Goal: Task Accomplishment & Management: Use online tool/utility

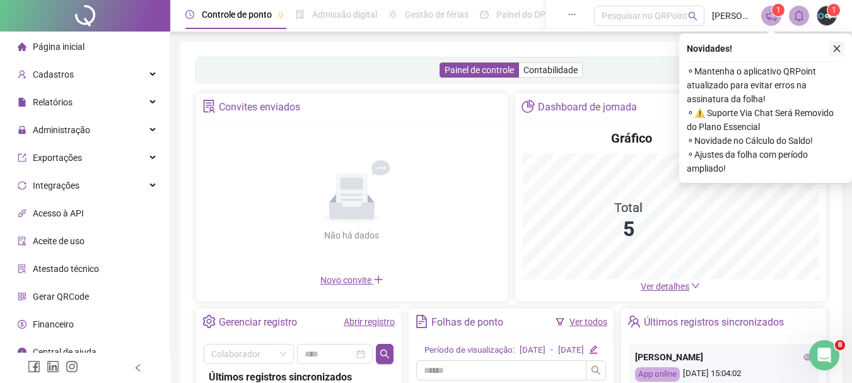
click at [833, 50] on icon "close" at bounding box center [837, 48] width 9 height 9
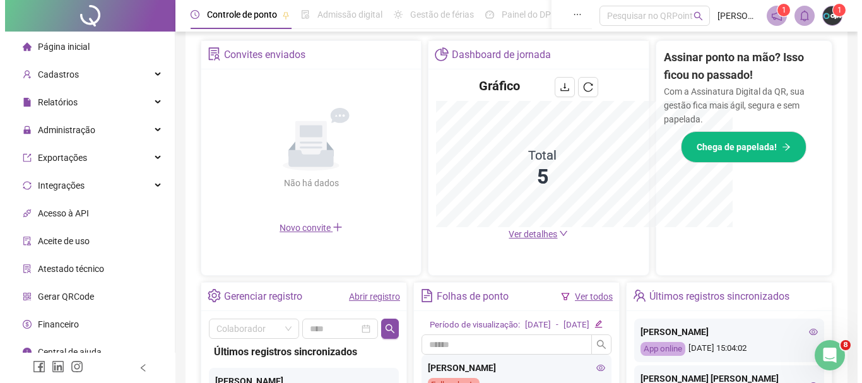
scroll to position [315, 0]
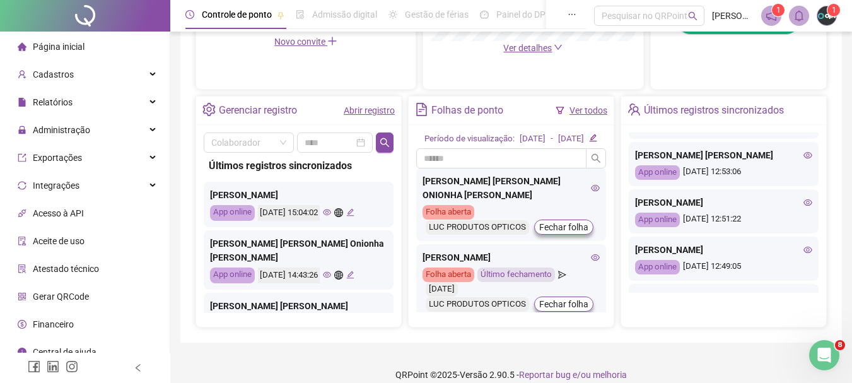
click at [824, 13] on img at bounding box center [826, 15] width 19 height 19
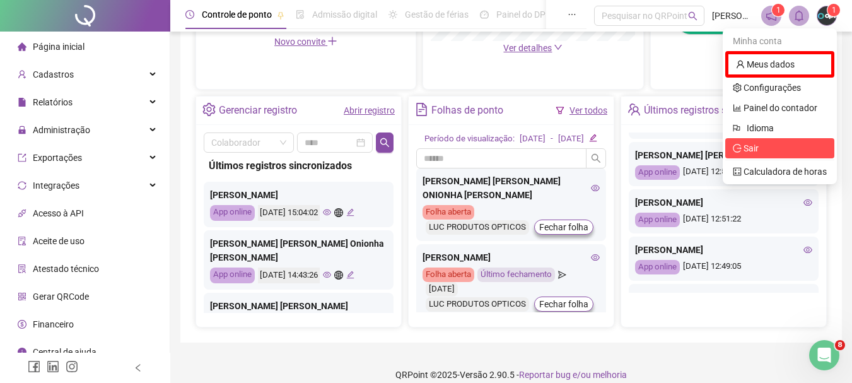
click at [766, 144] on span "Sair" at bounding box center [780, 148] width 94 height 14
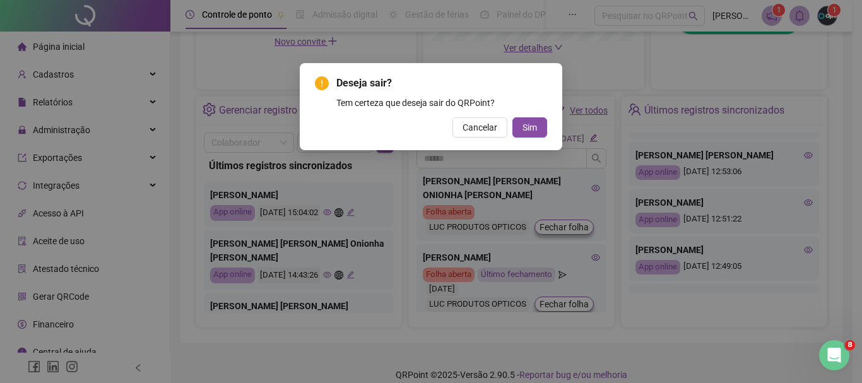
click at [537, 110] on div "Deseja sair? Tem certeza que deseja sair do QRPoint? Cancelar Sim" at bounding box center [431, 107] width 232 height 62
click at [532, 129] on span "Sim" at bounding box center [529, 127] width 15 height 14
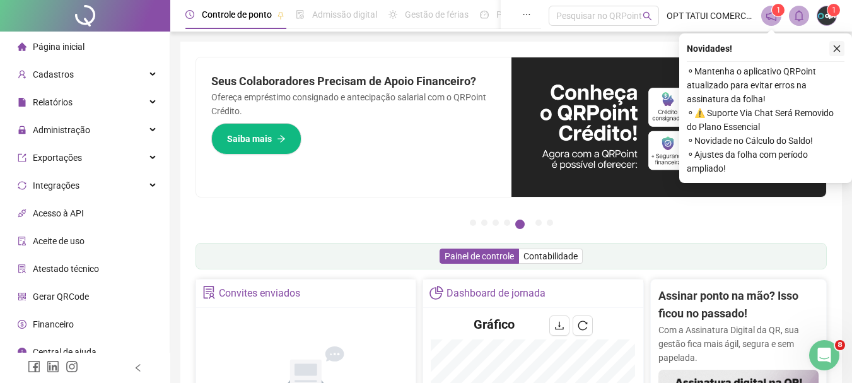
click at [842, 45] on button "button" at bounding box center [836, 48] width 15 height 15
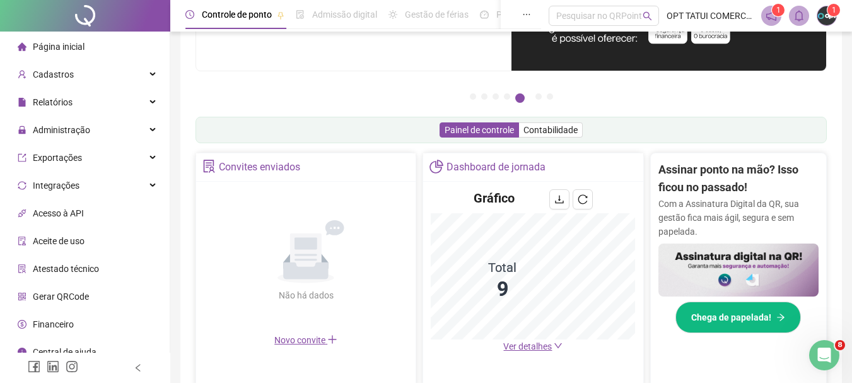
scroll to position [252, 0]
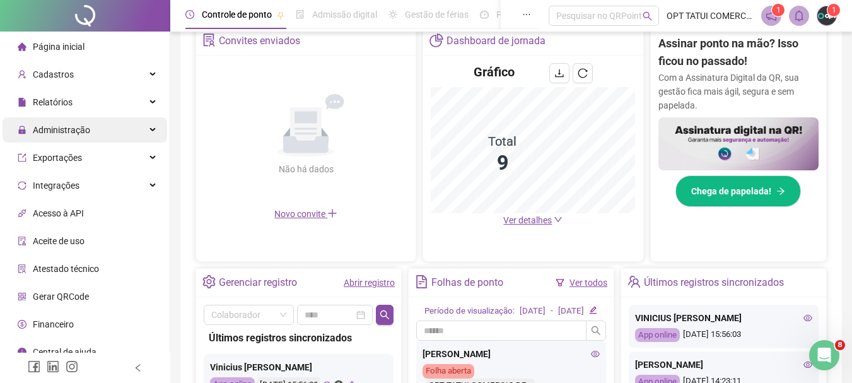
click at [70, 132] on span "Administração" at bounding box center [61, 130] width 57 height 10
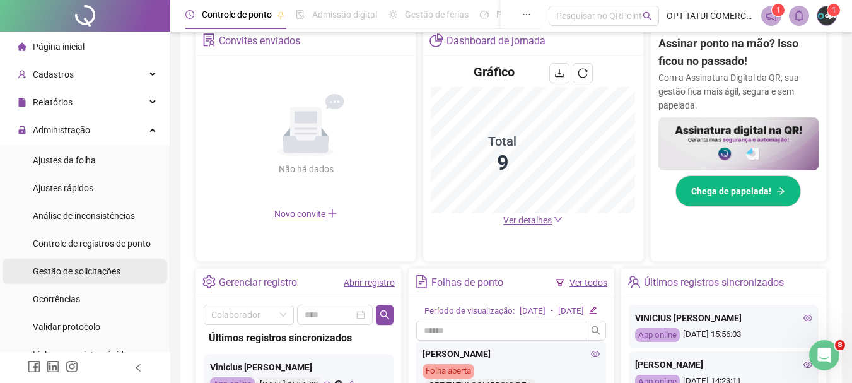
click at [70, 267] on span "Gestão de solicitações" at bounding box center [77, 271] width 88 height 10
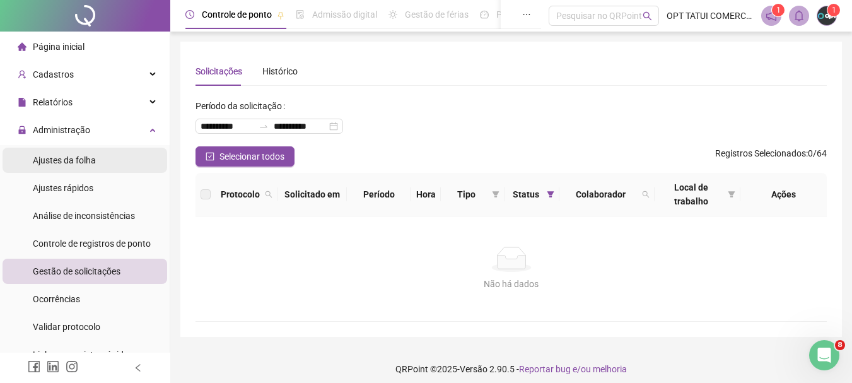
click at [108, 163] on li "Ajustes da folha" at bounding box center [85, 160] width 165 height 25
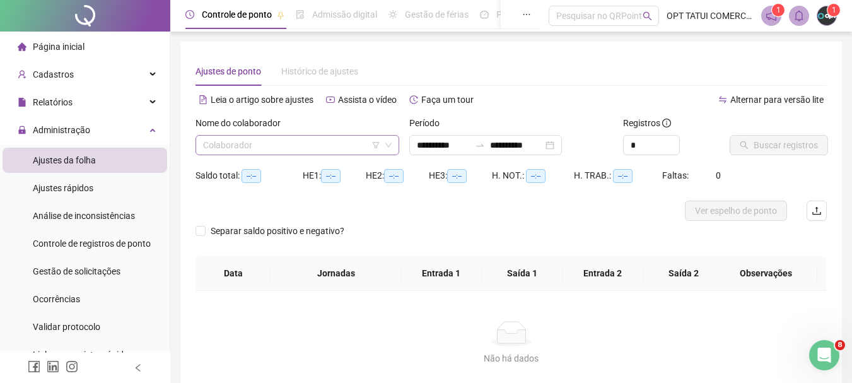
click at [304, 141] on input "search" at bounding box center [291, 145] width 177 height 19
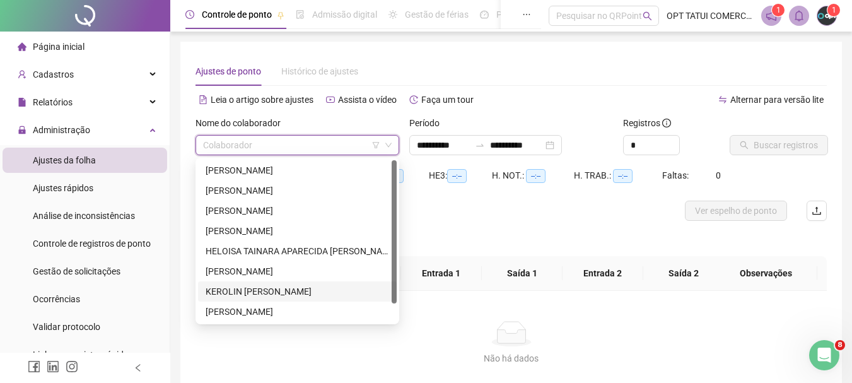
click at [268, 291] on div "KEROLIN [PERSON_NAME]" at bounding box center [298, 291] width 184 height 14
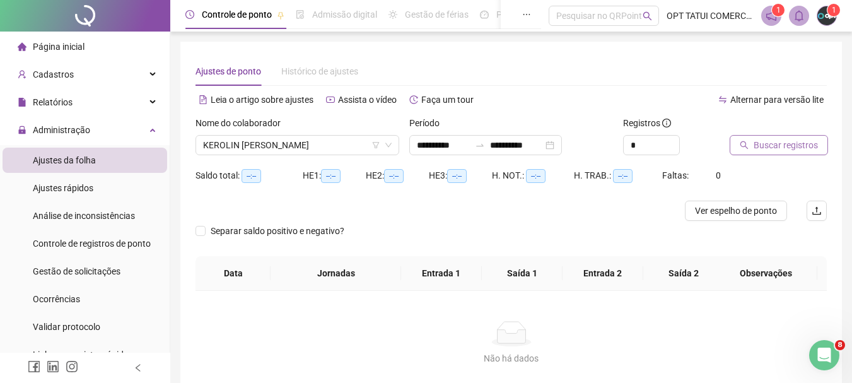
click at [810, 142] on span "Buscar registros" at bounding box center [786, 145] width 64 height 14
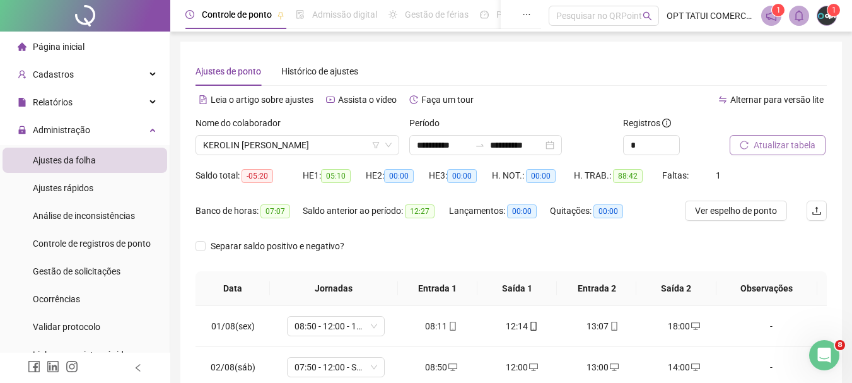
scroll to position [63, 0]
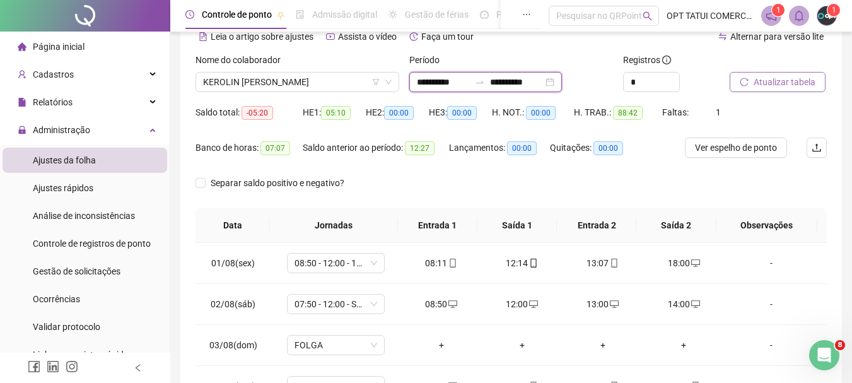
click at [531, 79] on input "**********" at bounding box center [516, 82] width 53 height 14
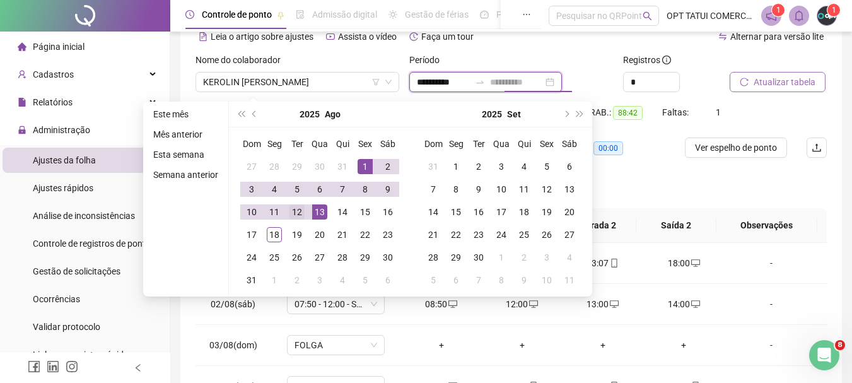
type input "**********"
click at [296, 213] on div "12" at bounding box center [296, 211] width 15 height 15
type input "**********"
click at [559, 59] on div "Período" at bounding box center [511, 62] width 204 height 19
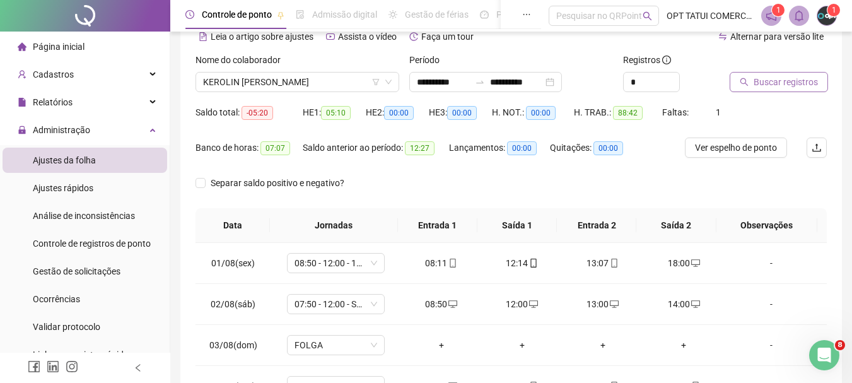
click at [791, 88] on span "Buscar registros" at bounding box center [786, 82] width 64 height 14
click at [726, 138] on button "Ver espelho de ponto" at bounding box center [736, 147] width 102 height 20
click at [104, 56] on li "Página inicial" at bounding box center [85, 46] width 165 height 25
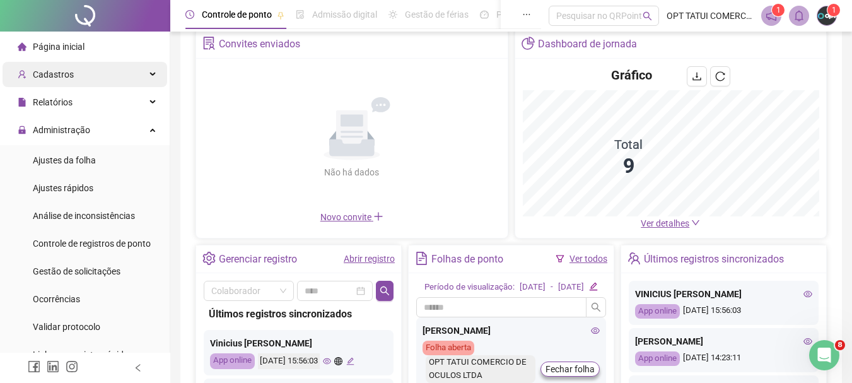
click at [81, 69] on div "Cadastros" at bounding box center [85, 74] width 165 height 25
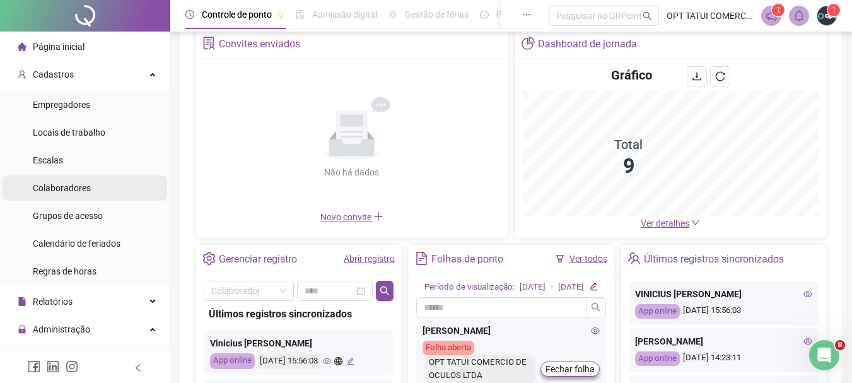
click at [66, 186] on span "Colaboradores" at bounding box center [62, 188] width 58 height 10
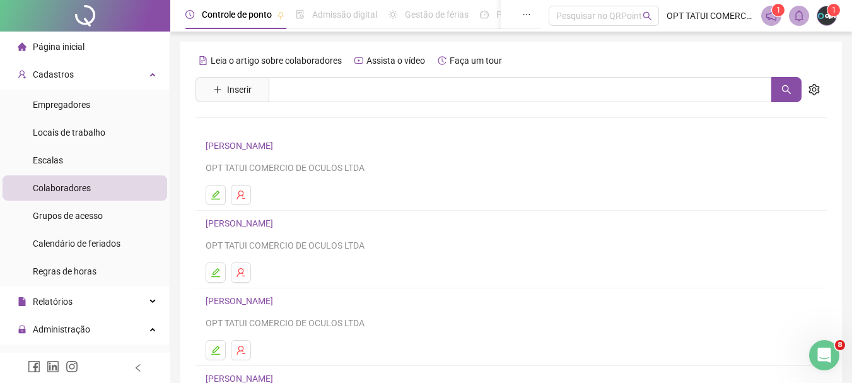
scroll to position [189, 0]
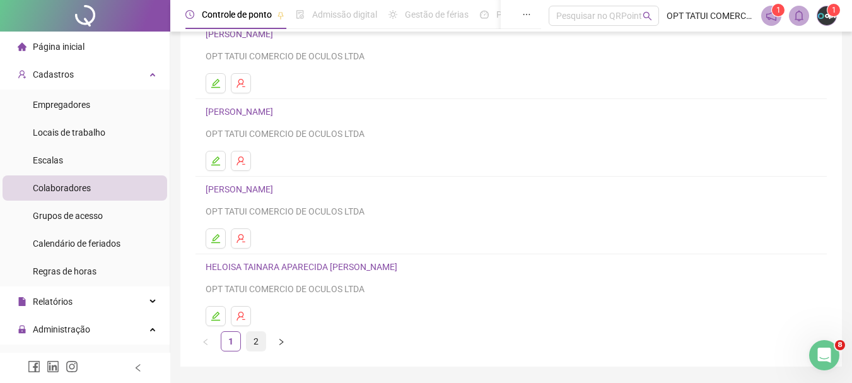
click at [257, 339] on link "2" at bounding box center [256, 341] width 19 height 19
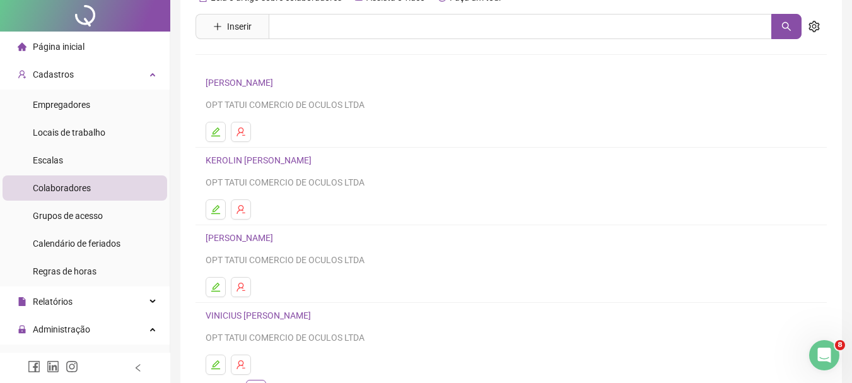
scroll to position [149, 0]
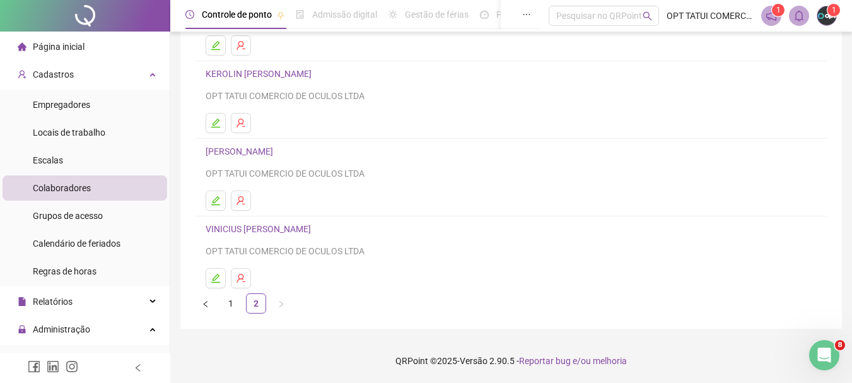
click at [278, 69] on link "KEROLIN [PERSON_NAME]" at bounding box center [261, 74] width 110 height 10
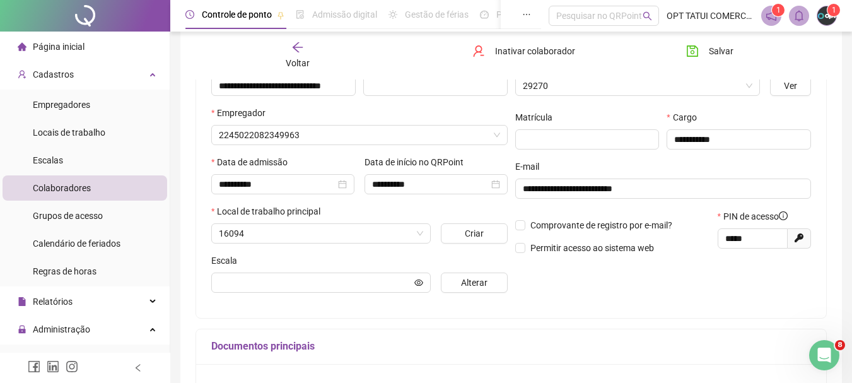
scroll to position [156, 0]
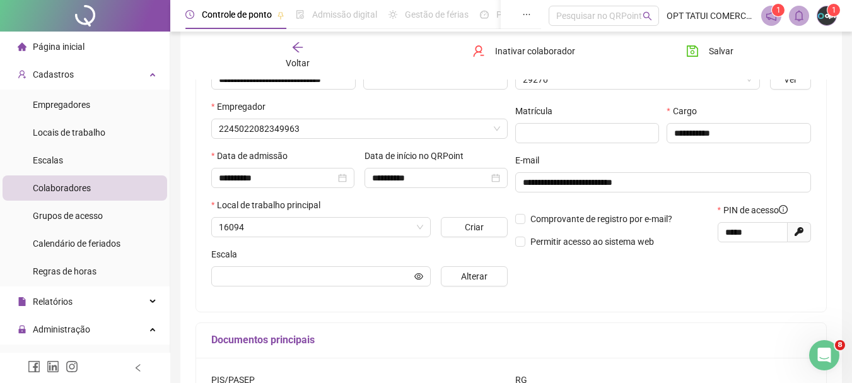
type input "*****"
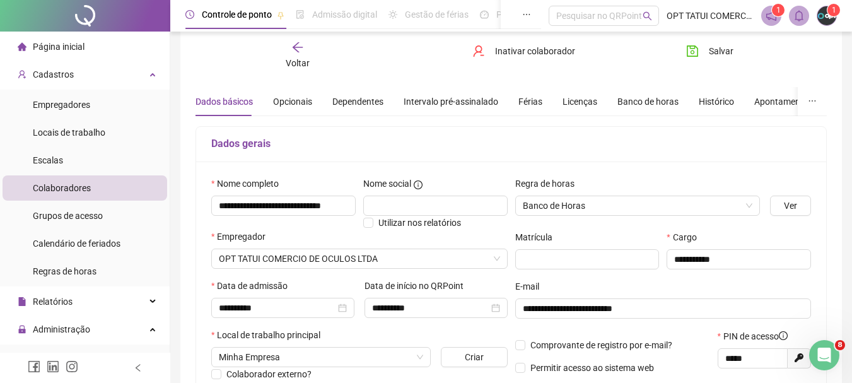
scroll to position [0, 0]
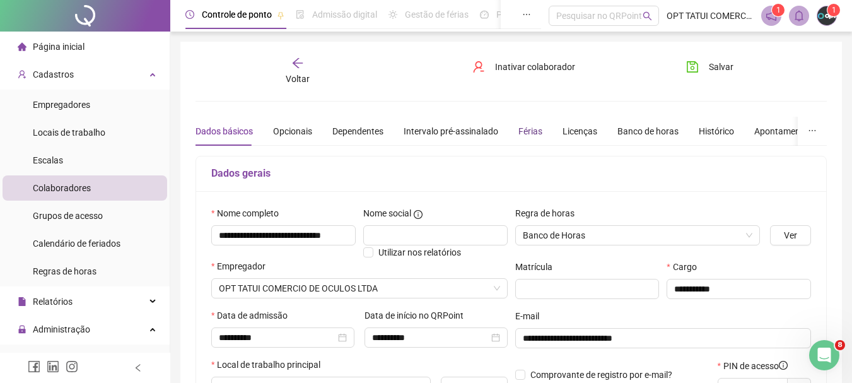
click at [538, 134] on div "Férias" at bounding box center [530, 131] width 24 height 14
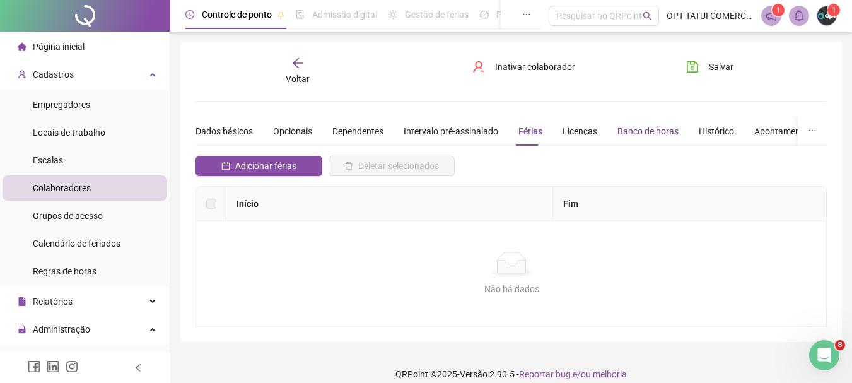
click at [621, 133] on div "Banco de horas" at bounding box center [647, 131] width 61 height 14
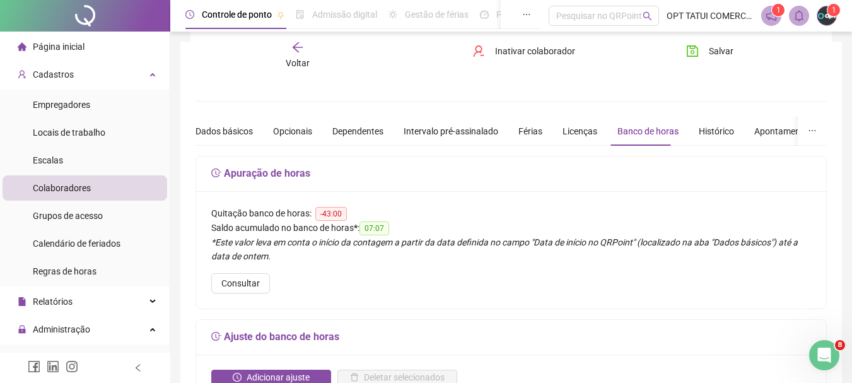
scroll to position [126, 0]
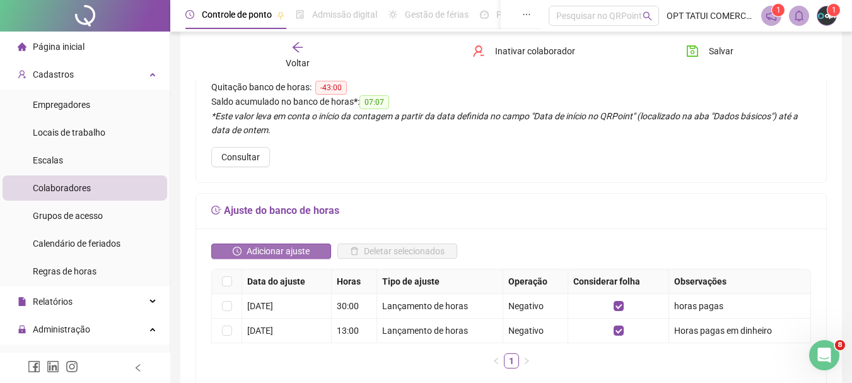
click at [303, 245] on span "Adicionar ajuste" at bounding box center [278, 251] width 63 height 14
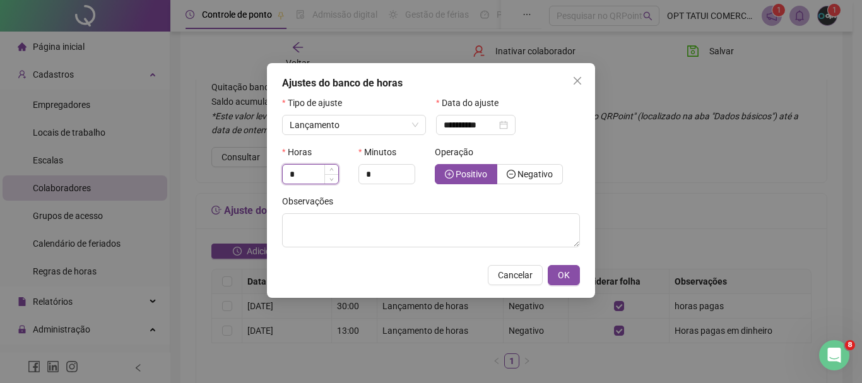
click at [315, 178] on input "*" at bounding box center [311, 174] width 56 height 19
drag, startPoint x: 315, startPoint y: 178, endPoint x: 260, endPoint y: 180, distance: 55.5
click at [260, 180] on div "**********" at bounding box center [431, 191] width 862 height 383
type input "**"
drag, startPoint x: 370, startPoint y: 172, endPoint x: 363, endPoint y: 177, distance: 7.7
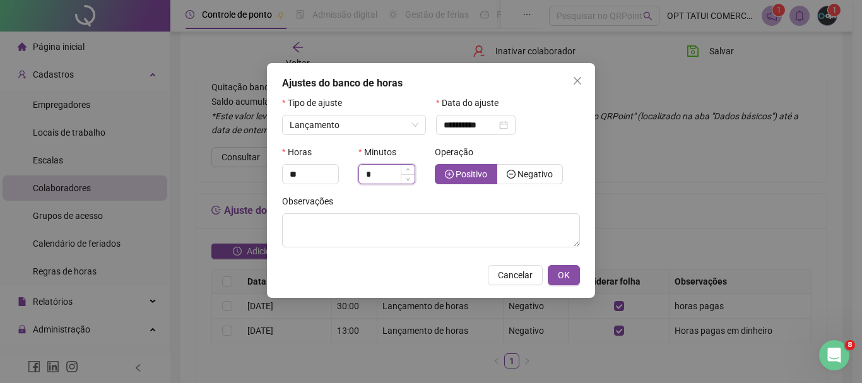
click at [363, 177] on input "*" at bounding box center [387, 174] width 56 height 19
type input "**"
click at [513, 169] on span "Negativo" at bounding box center [529, 174] width 46 height 10
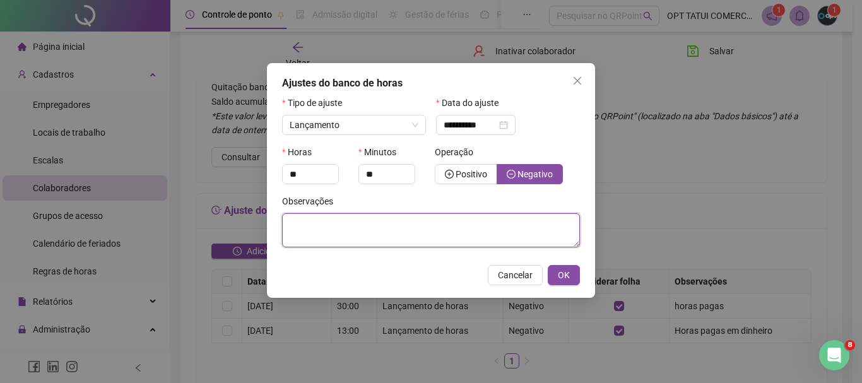
click at [449, 240] on textarea at bounding box center [431, 230] width 298 height 34
type textarea "**********"
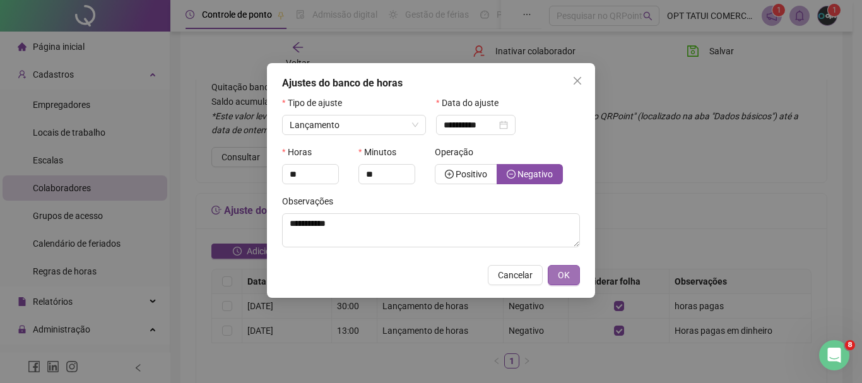
click at [578, 279] on button "OK" at bounding box center [563, 275] width 32 height 20
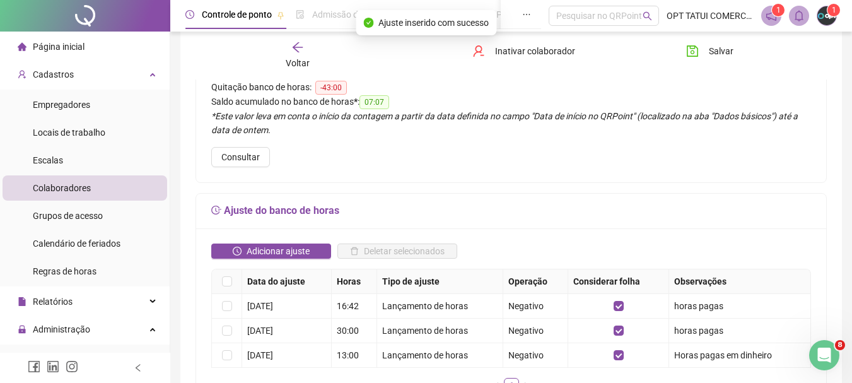
scroll to position [0, 0]
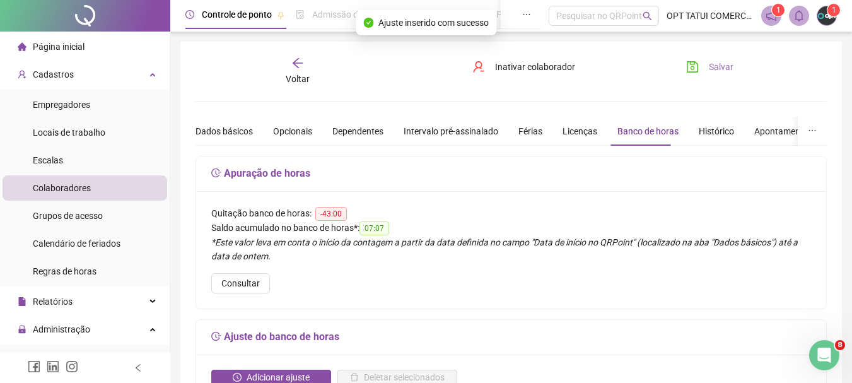
click at [713, 57] on button "Salvar" at bounding box center [710, 67] width 66 height 20
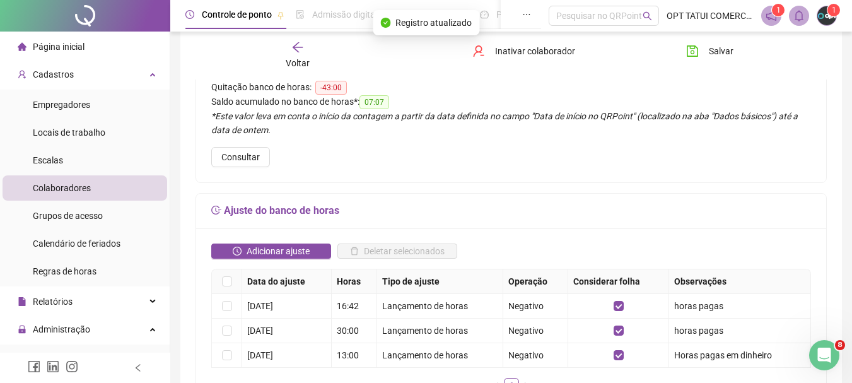
scroll to position [189, 0]
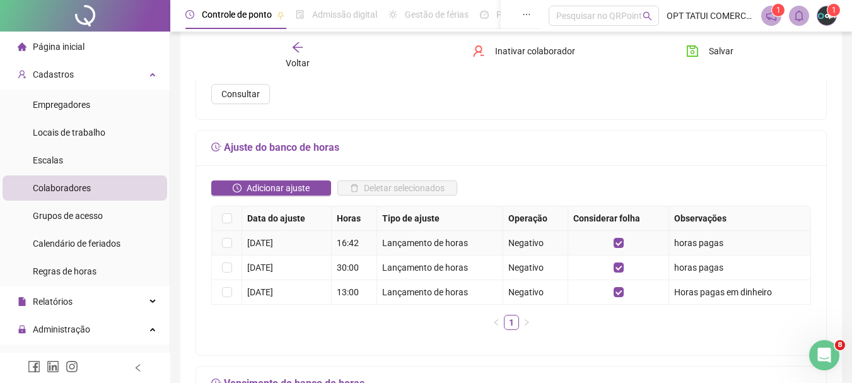
click at [680, 241] on td "horas pagas" at bounding box center [740, 243] width 142 height 25
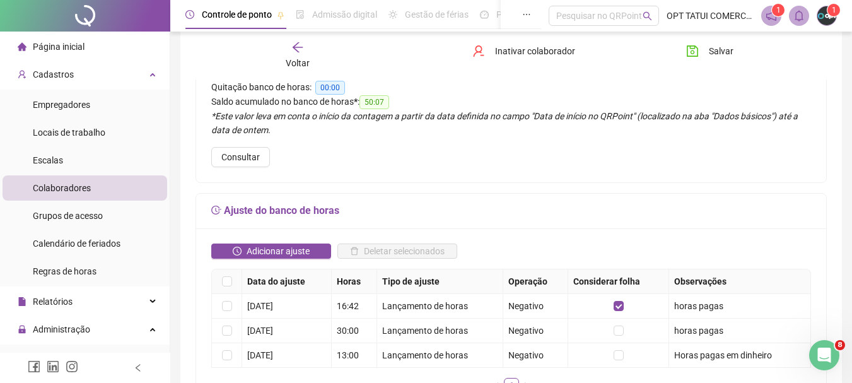
scroll to position [252, 0]
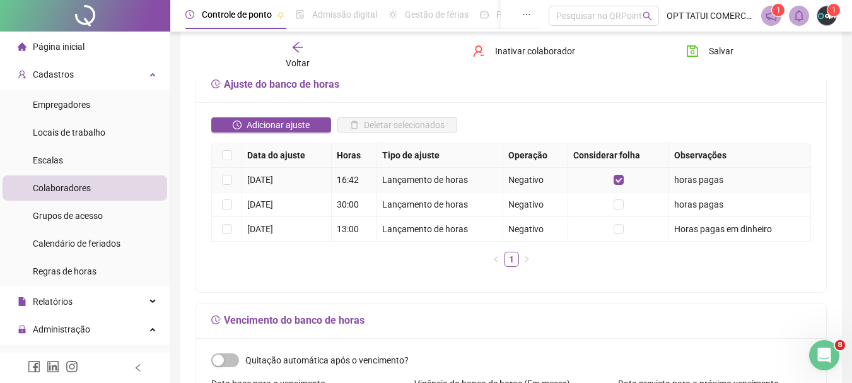
click at [269, 180] on div "[DATE]" at bounding box center [286, 180] width 79 height 14
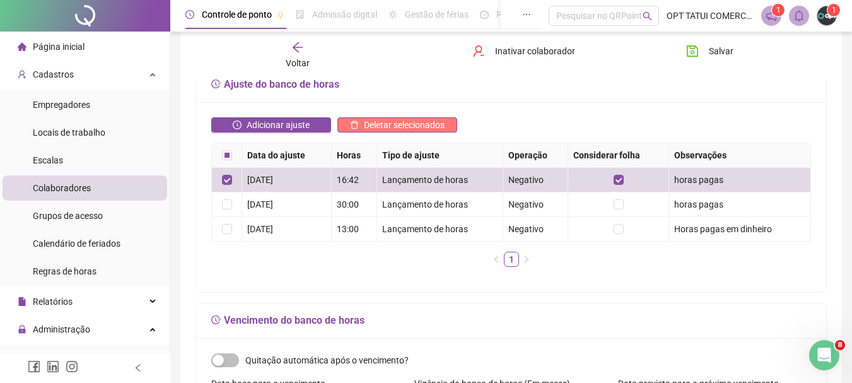
click at [399, 126] on span "Deletar selecionados" at bounding box center [404, 125] width 81 height 14
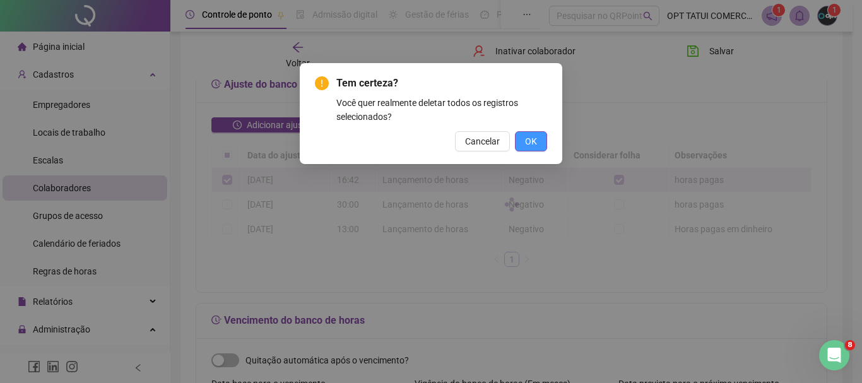
click at [534, 146] on span "OK" at bounding box center [531, 141] width 12 height 14
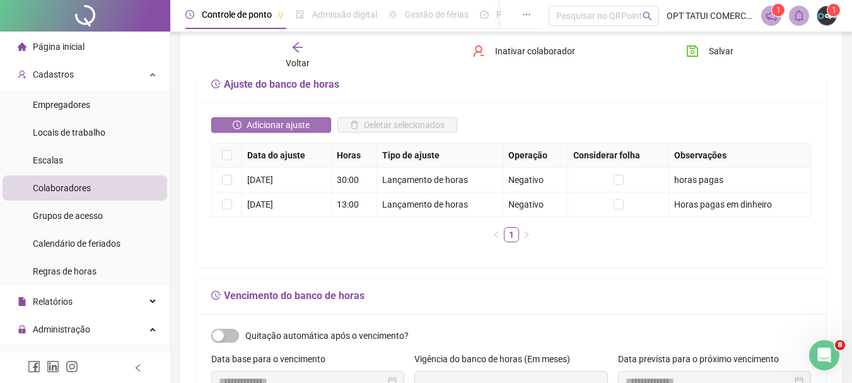
click at [269, 128] on span "Adicionar ajuste" at bounding box center [278, 125] width 63 height 14
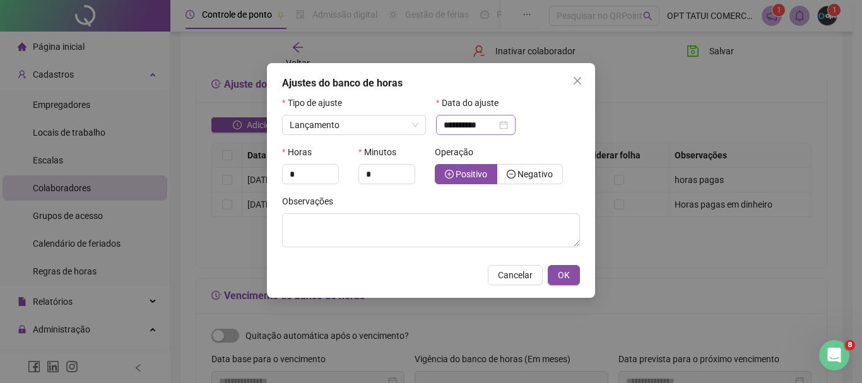
click at [515, 128] on div "**********" at bounding box center [475, 125] width 79 height 20
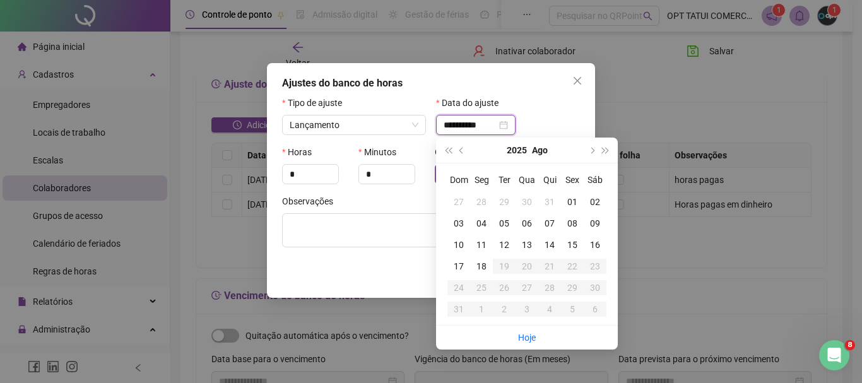
click at [508, 129] on div "**********" at bounding box center [475, 125] width 64 height 14
type input "**********"
click at [511, 243] on div "12" at bounding box center [504, 245] width 23 height 14
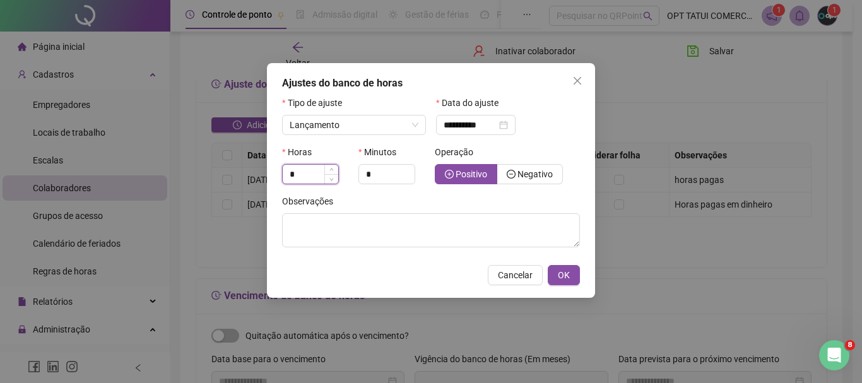
click at [320, 167] on input "*" at bounding box center [311, 174] width 56 height 19
drag, startPoint x: 308, startPoint y: 170, endPoint x: 266, endPoint y: 178, distance: 43.7
click at [266, 178] on div "**********" at bounding box center [431, 191] width 862 height 383
type input "**"
drag, startPoint x: 371, startPoint y: 173, endPoint x: 359, endPoint y: 176, distance: 12.2
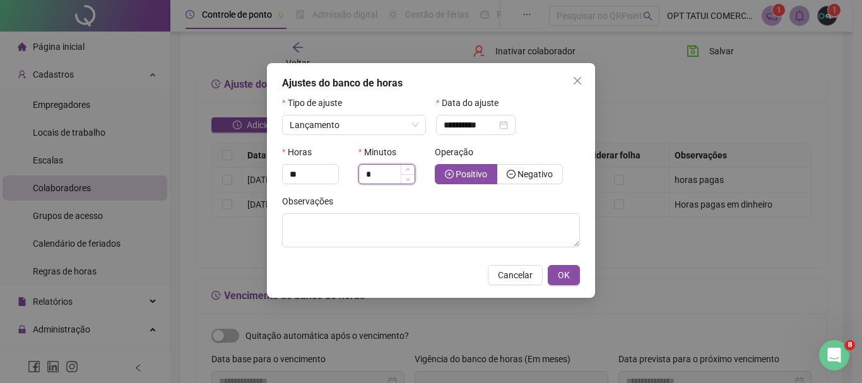
click at [359, 176] on input "*" at bounding box center [387, 174] width 56 height 19
type input "**"
click at [517, 178] on span "Negativo" at bounding box center [534, 174] width 35 height 10
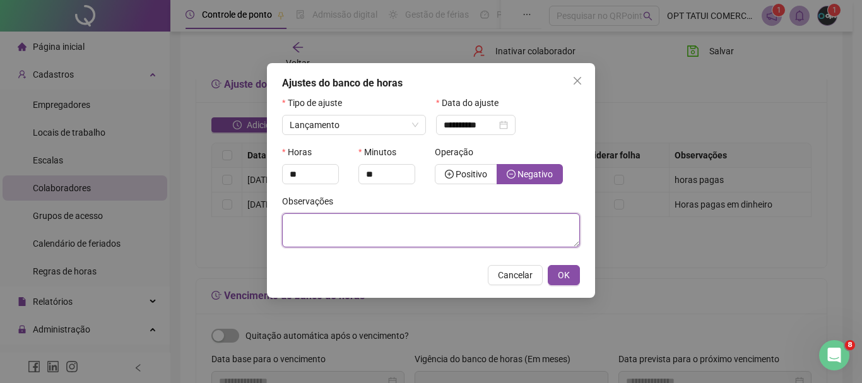
click at [442, 238] on textarea at bounding box center [431, 230] width 298 height 34
type textarea "**********"
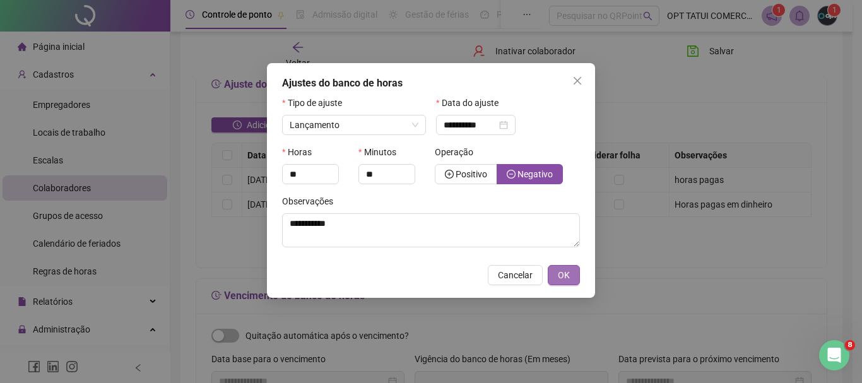
click at [571, 279] on button "OK" at bounding box center [563, 275] width 32 height 20
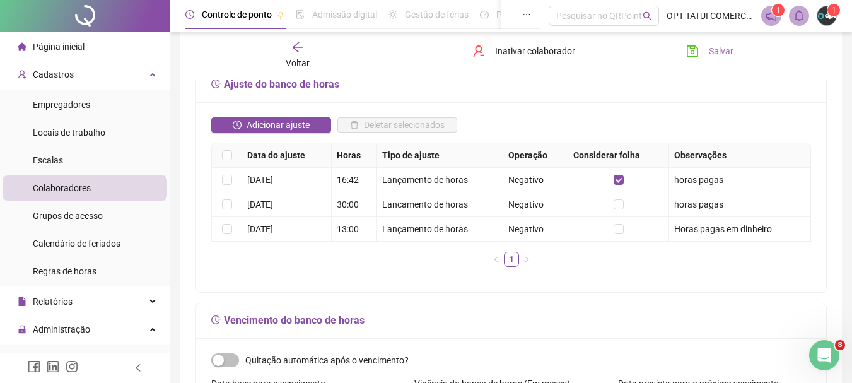
click at [730, 56] on span "Salvar" at bounding box center [721, 51] width 25 height 14
click at [716, 54] on span "Salvar" at bounding box center [721, 51] width 25 height 14
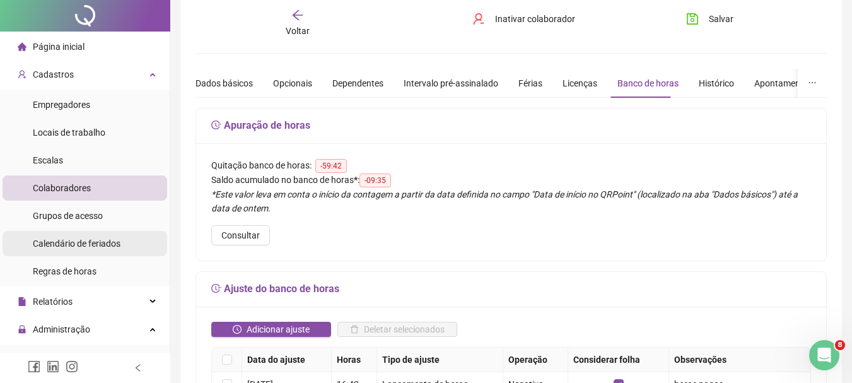
scroll to position [0, 0]
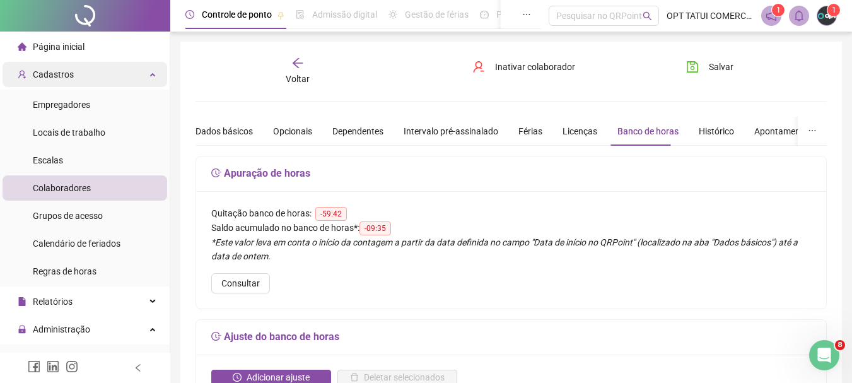
click at [103, 73] on div "Cadastros" at bounding box center [85, 74] width 165 height 25
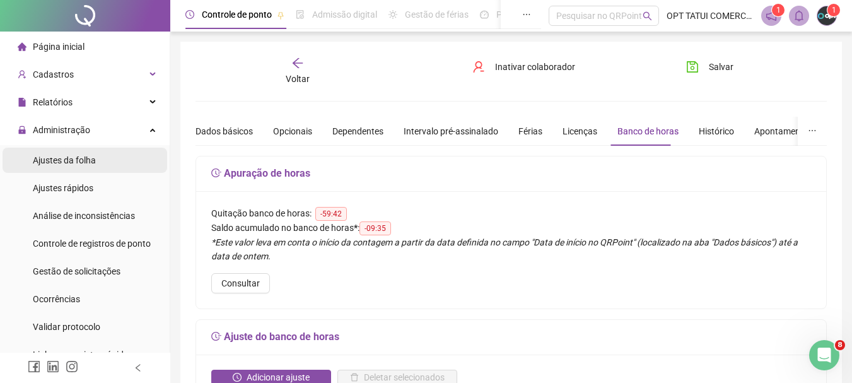
click at [69, 155] on span "Ajustes da folha" at bounding box center [64, 160] width 63 height 10
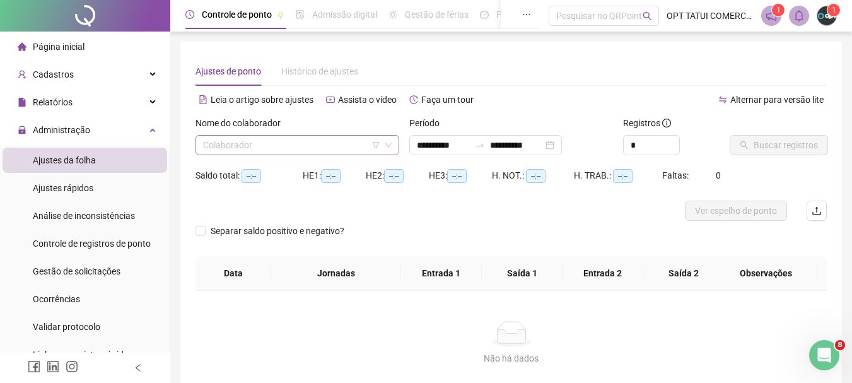
click at [250, 145] on input "search" at bounding box center [291, 145] width 177 height 19
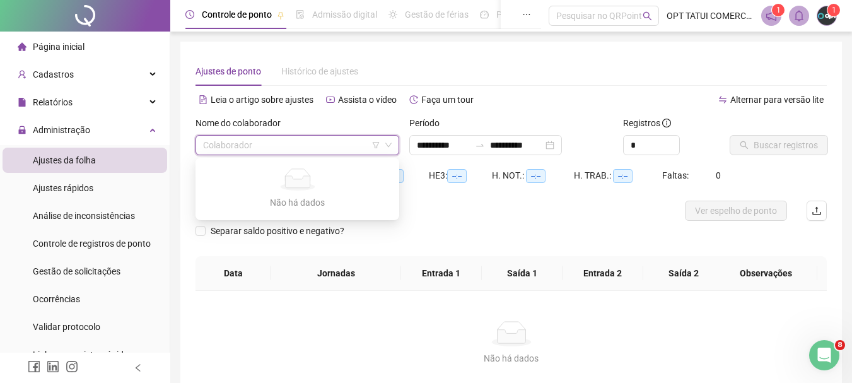
type input "**********"
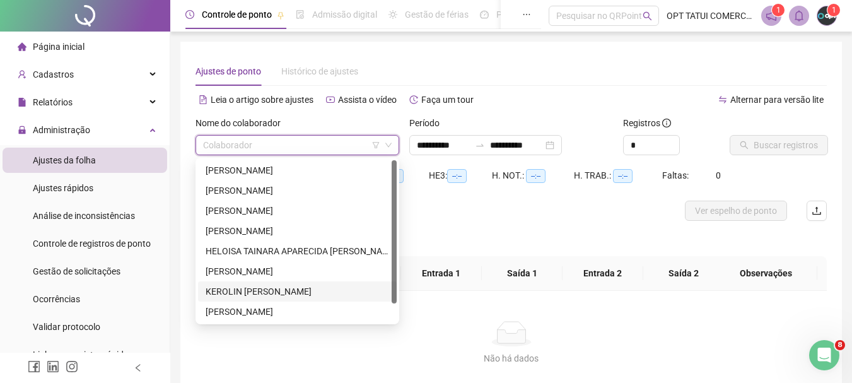
click at [247, 291] on div "KEROLIN [PERSON_NAME]" at bounding box center [298, 291] width 184 height 14
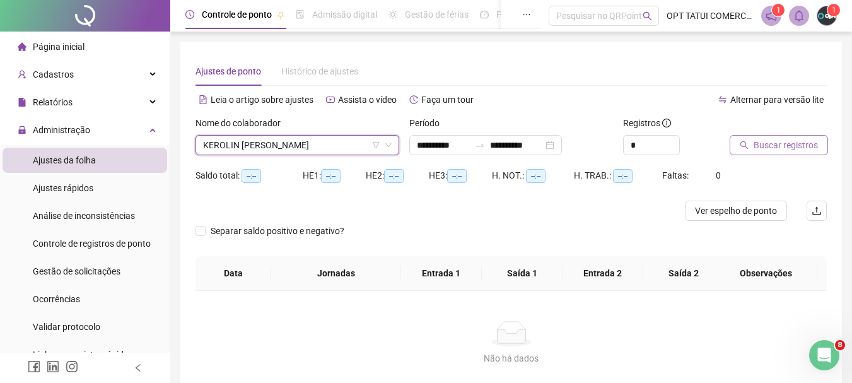
click at [759, 151] on span "Buscar registros" at bounding box center [786, 145] width 64 height 14
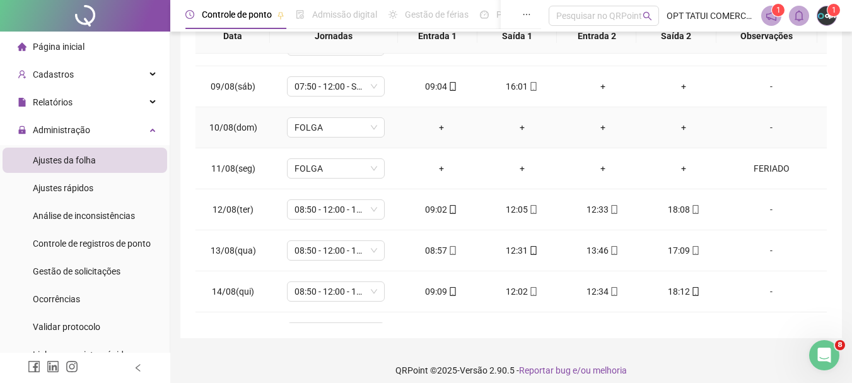
scroll to position [428, 0]
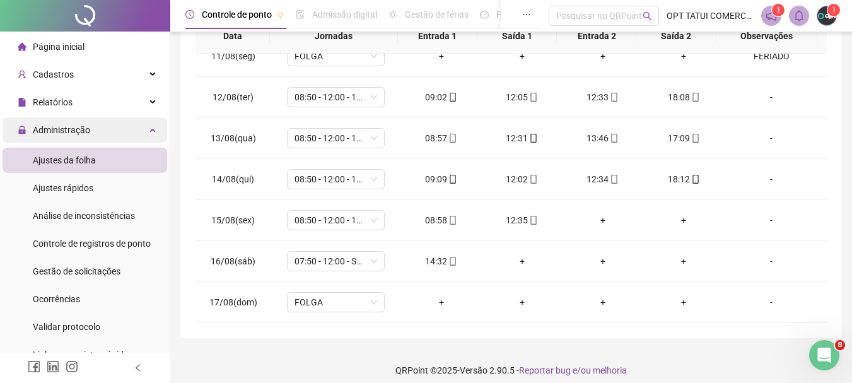
click at [79, 134] on span "Administração" at bounding box center [61, 130] width 57 height 10
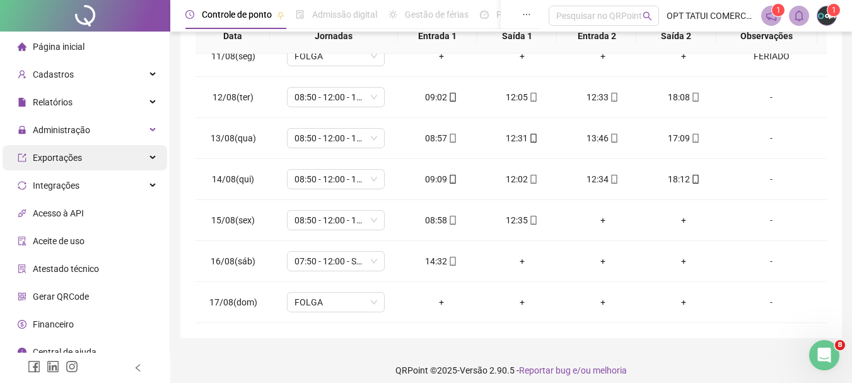
click at [88, 148] on div "Exportações" at bounding box center [85, 157] width 165 height 25
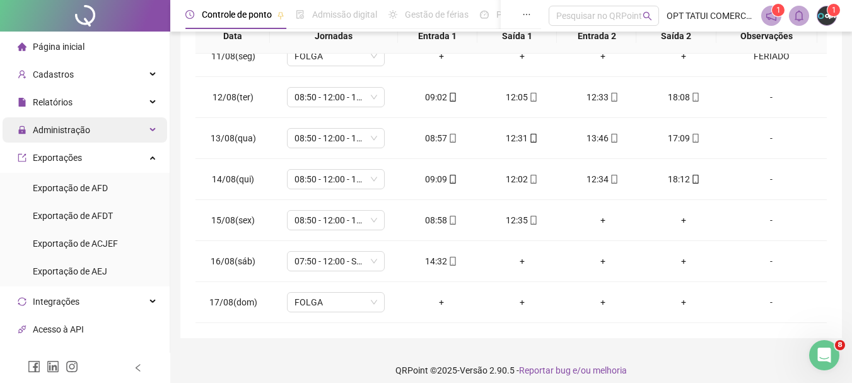
click at [93, 134] on div "Administração" at bounding box center [85, 129] width 165 height 25
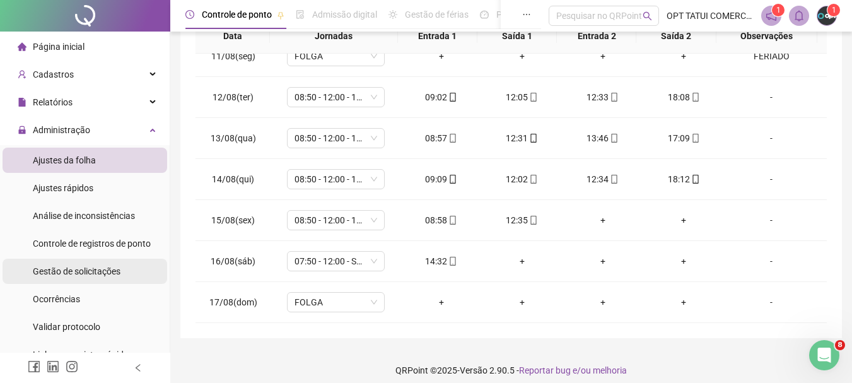
click at [85, 274] on span "Gestão de solicitações" at bounding box center [77, 271] width 88 height 10
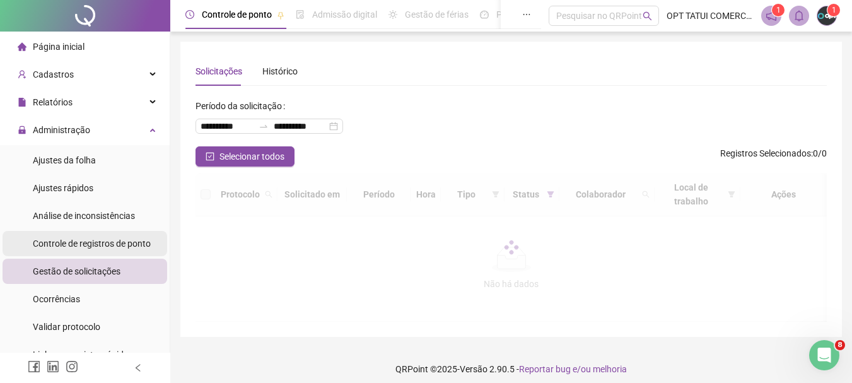
click at [92, 248] on span "Controle de registros de ponto" at bounding box center [92, 243] width 118 height 10
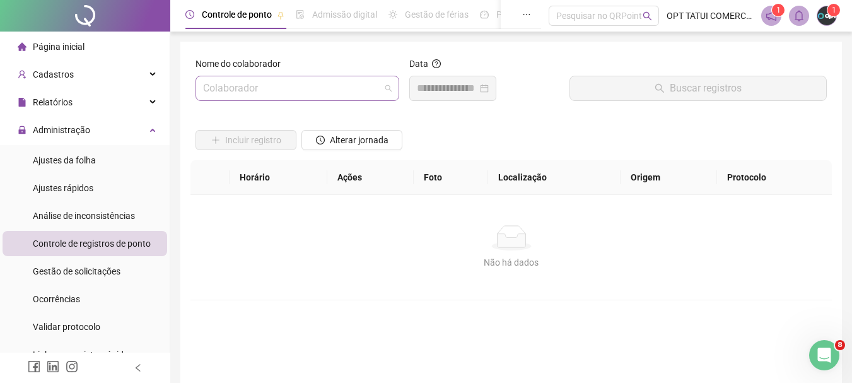
click at [316, 85] on input "search" at bounding box center [291, 88] width 177 height 24
click at [272, 82] on input "search" at bounding box center [291, 88] width 177 height 24
click at [322, 61] on div "Nome do colaborador" at bounding box center [298, 66] width 204 height 19
click at [315, 85] on input "search" at bounding box center [291, 88] width 177 height 24
click at [368, 95] on input "search" at bounding box center [291, 88] width 177 height 24
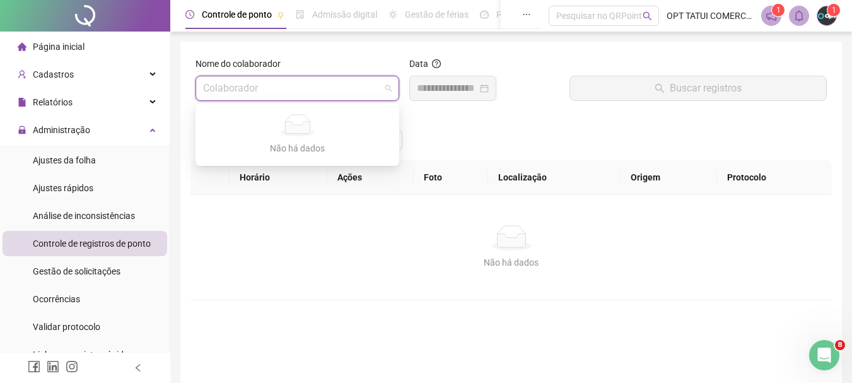
click at [581, 114] on div "Incluir registro Alterar jornada" at bounding box center [511, 135] width 636 height 49
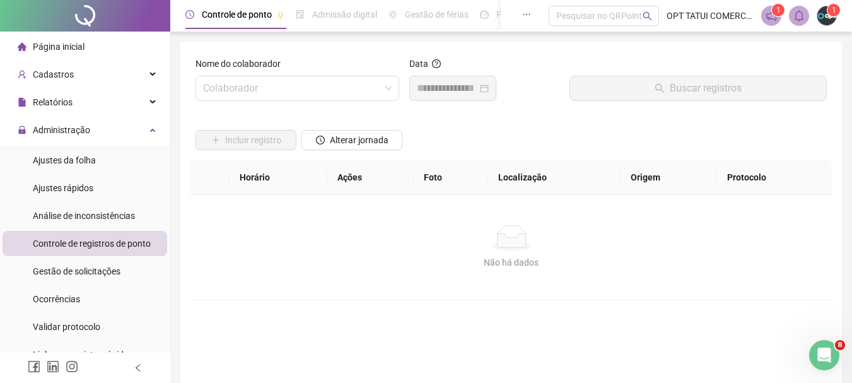
click at [68, 247] on span "Controle de registros de ponto" at bounding box center [92, 243] width 118 height 10
click at [394, 76] on div "Colaborador" at bounding box center [298, 88] width 204 height 25
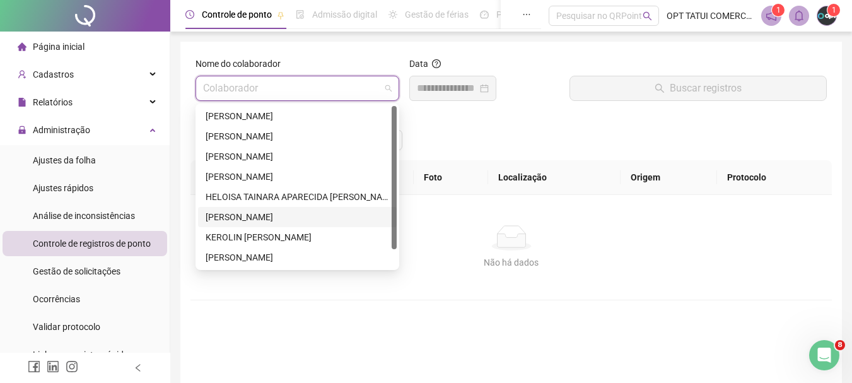
click at [262, 223] on div "[PERSON_NAME]" at bounding box center [298, 217] width 184 height 14
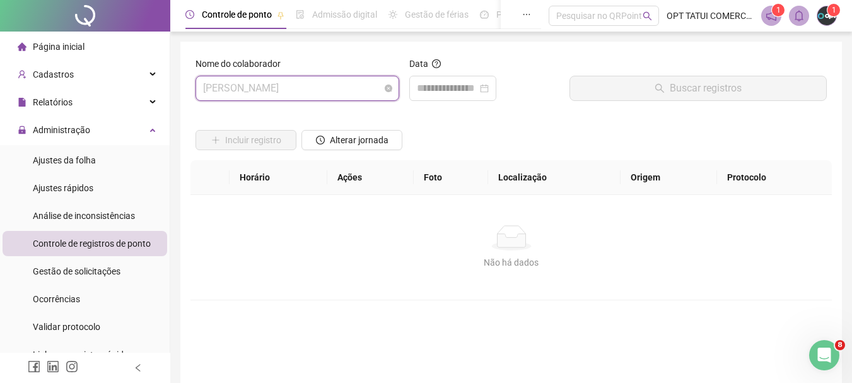
click at [313, 98] on span "[PERSON_NAME]" at bounding box center [297, 88] width 189 height 24
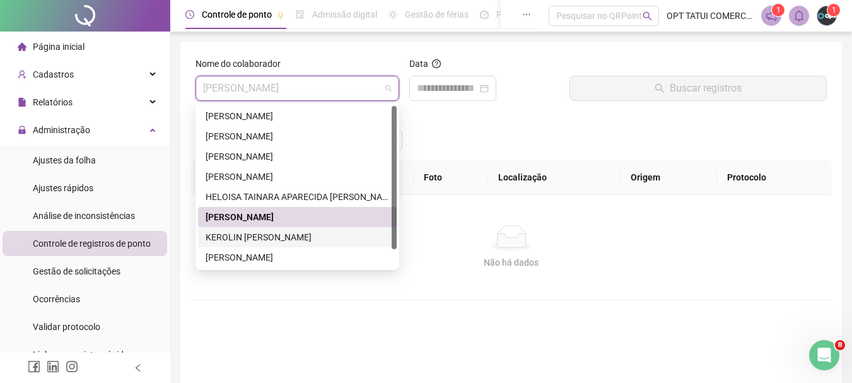
click at [255, 237] on div "KEROLIN [PERSON_NAME]" at bounding box center [298, 237] width 184 height 14
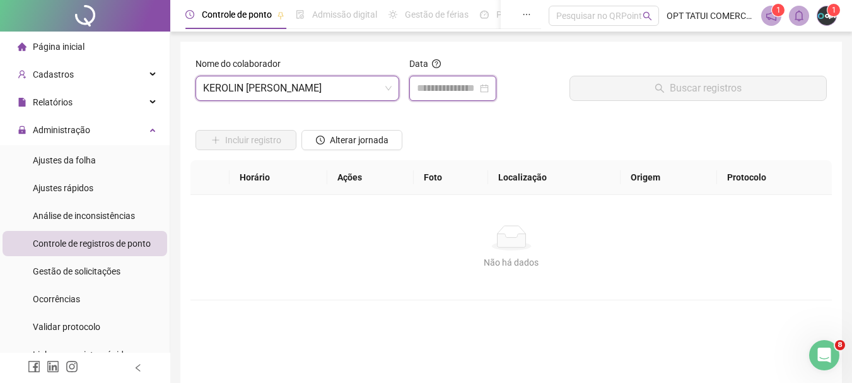
click at [459, 90] on input at bounding box center [447, 88] width 61 height 15
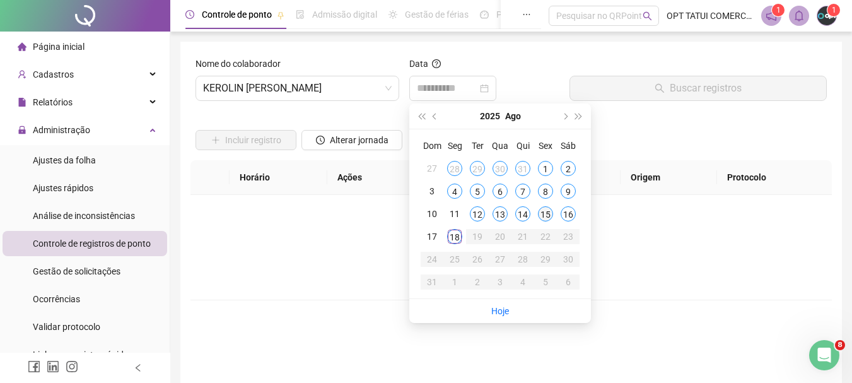
click at [541, 214] on div "15" at bounding box center [545, 213] width 15 height 15
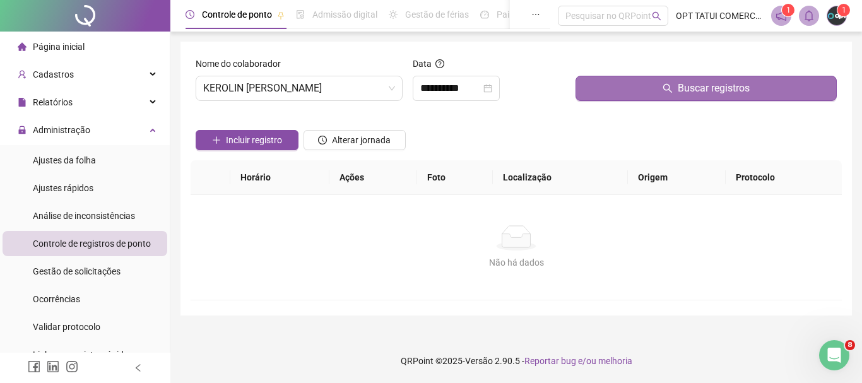
click at [636, 93] on button "Buscar registros" at bounding box center [705, 88] width 261 height 25
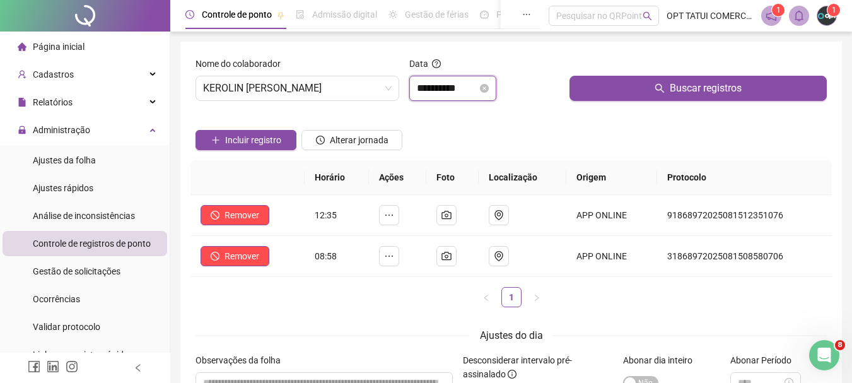
click at [447, 91] on input "**********" at bounding box center [447, 88] width 61 height 15
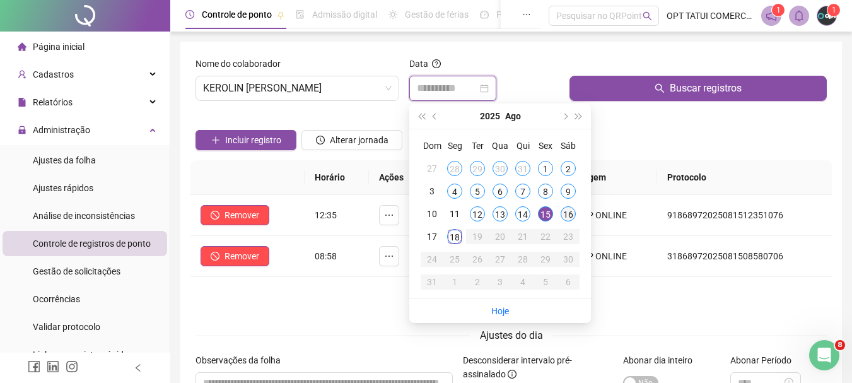
type input "**********"
click at [564, 211] on div "16" at bounding box center [568, 213] width 15 height 15
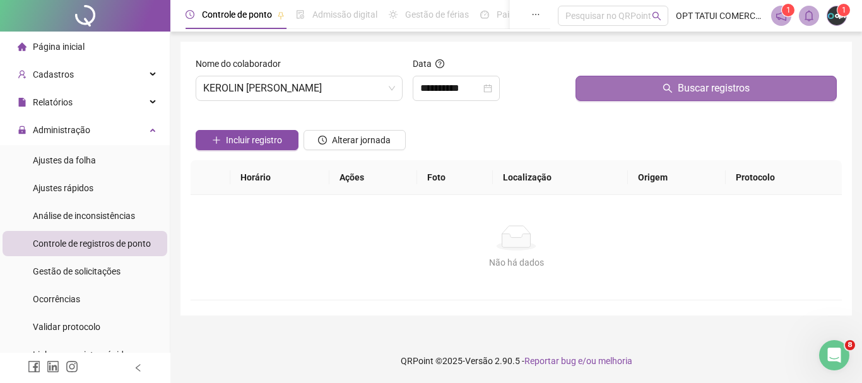
click at [650, 97] on button "Buscar registros" at bounding box center [705, 88] width 261 height 25
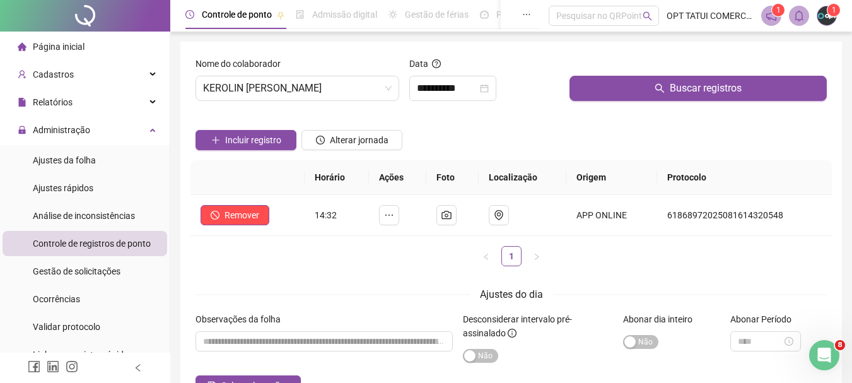
click at [116, 60] on ul "Página inicial Cadastros Empregadores Locais de trabalho Escalas Colaboradores …" at bounding box center [85, 385] width 170 height 706
click at [93, 44] on li "Página inicial" at bounding box center [85, 46] width 165 height 25
